Goal: Task Accomplishment & Management: Use online tool/utility

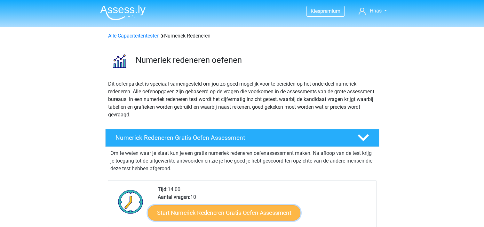
click at [223, 213] on link "Start Numeriek Redeneren Gratis Oefen Assessment" at bounding box center [224, 212] width 153 height 15
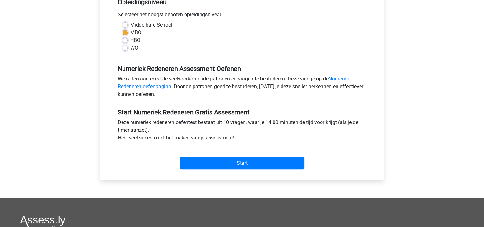
scroll to position [186, 0]
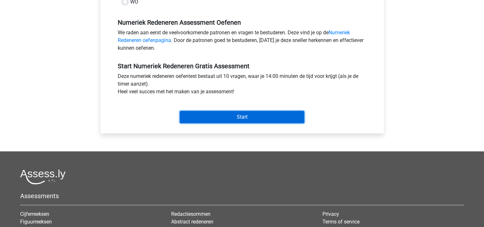
click at [292, 116] on input "Start" at bounding box center [242, 117] width 125 height 12
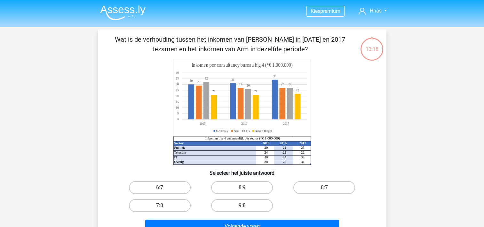
click at [167, 184] on label "6:7" at bounding box center [160, 187] width 62 height 13
click at [164, 187] on input "6:7" at bounding box center [162, 189] width 4 height 4
radio input "true"
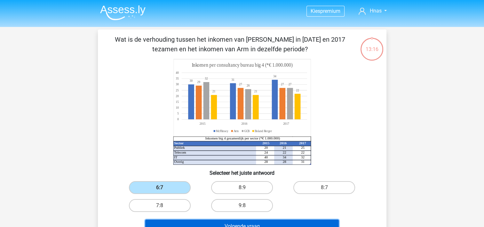
click at [251, 223] on button "Volgende vraag" at bounding box center [242, 225] width 194 height 13
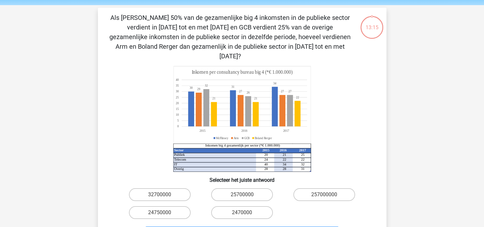
scroll to position [29, 0]
